Goal: Transaction & Acquisition: Obtain resource

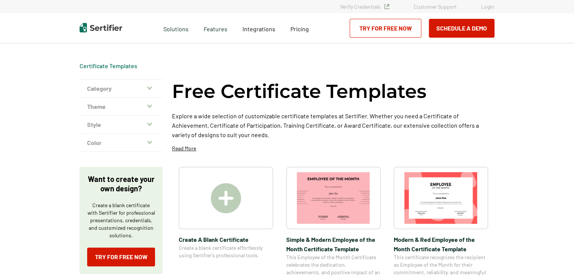
scroll to position [38, 0]
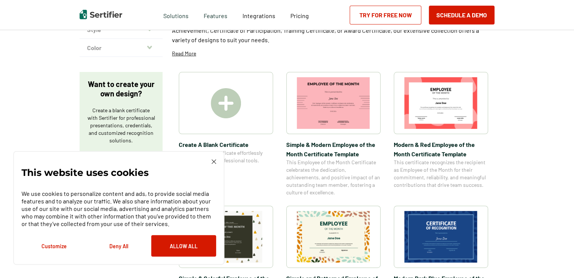
scroll to position [75, 0]
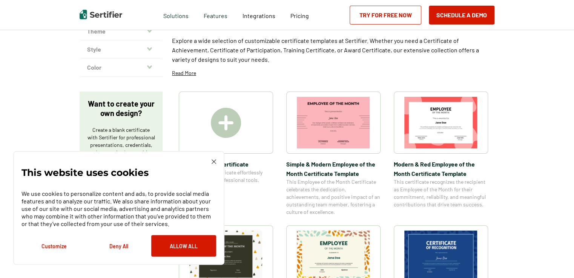
click at [222, 123] on img at bounding box center [226, 123] width 30 height 30
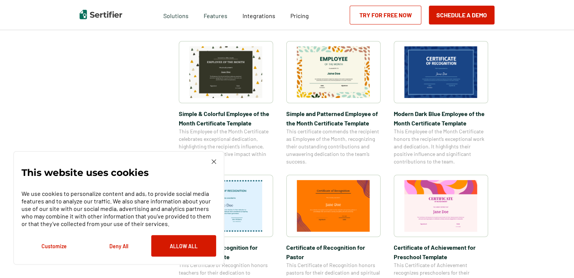
scroll to position [264, 0]
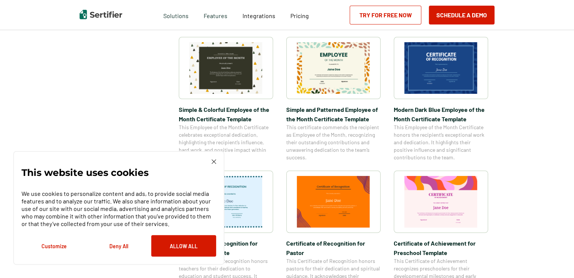
click at [214, 161] on img at bounding box center [214, 162] width 5 height 5
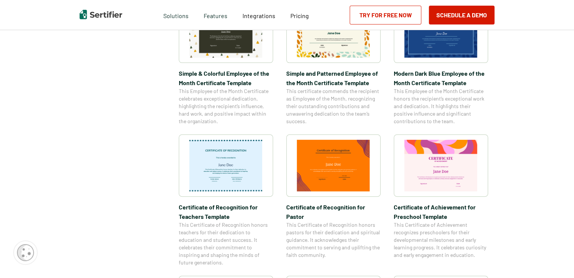
scroll to position [377, 0]
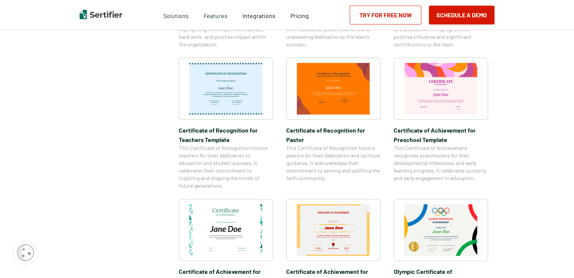
click at [444, 97] on img at bounding box center [440, 89] width 73 height 52
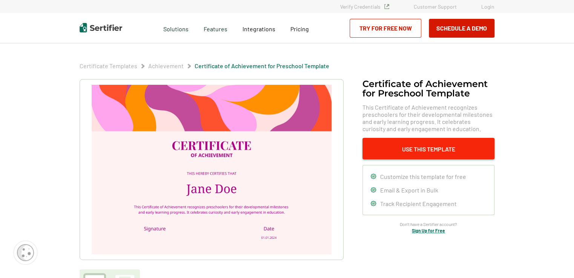
click at [419, 147] on button "Use This Template" at bounding box center [429, 149] width 132 height 22
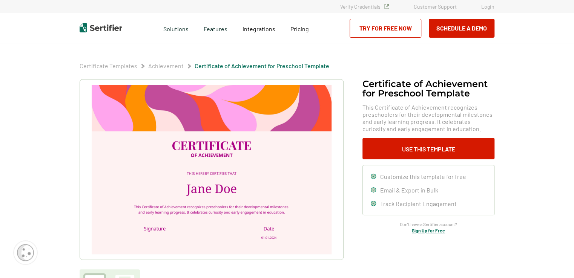
click at [234, 144] on img at bounding box center [212, 170] width 240 height 170
click at [385, 29] on link "Try for Free Now" at bounding box center [386, 28] width 72 height 19
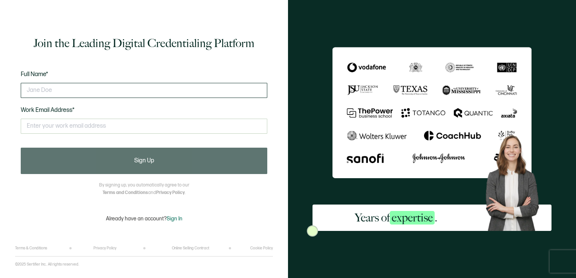
click at [123, 89] on input "text" at bounding box center [144, 90] width 247 height 15
type input "JACQUELINE HAMILTON"
type input "JACKHRR3@AOL.COM"
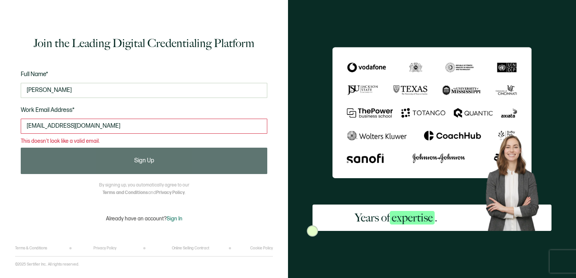
click at [92, 129] on input "JACKHRR3@AOL.COM" at bounding box center [144, 126] width 247 height 15
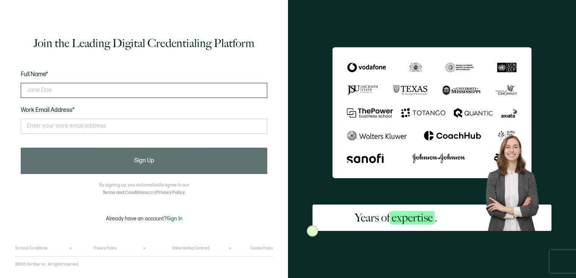
click at [198, 88] on input "text" at bounding box center [144, 90] width 247 height 15
type input "JACQUELINE HAMILTON"
type input "JACKHRR3@AOL.COM"
